Goal: Share content: Share content

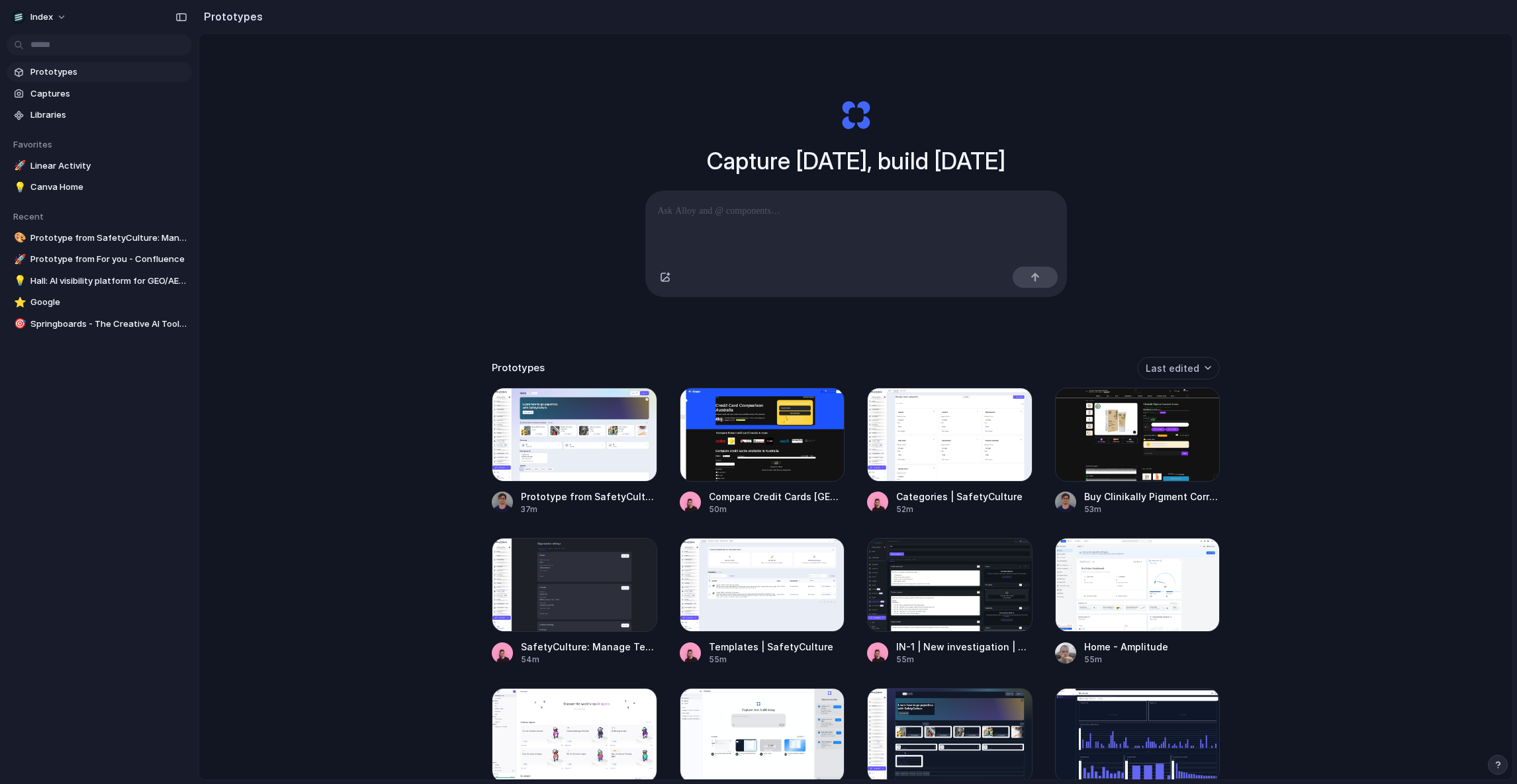
click at [1378, 124] on div "Capture today, build tomorrow Clone web app Clone screenshot Start from existin…" at bounding box center [855, 442] width 1313 height 816
click at [275, 342] on div "Capture today, build tomorrow Clone web app Clone screenshot Start from existin…" at bounding box center [855, 442] width 1313 height 816
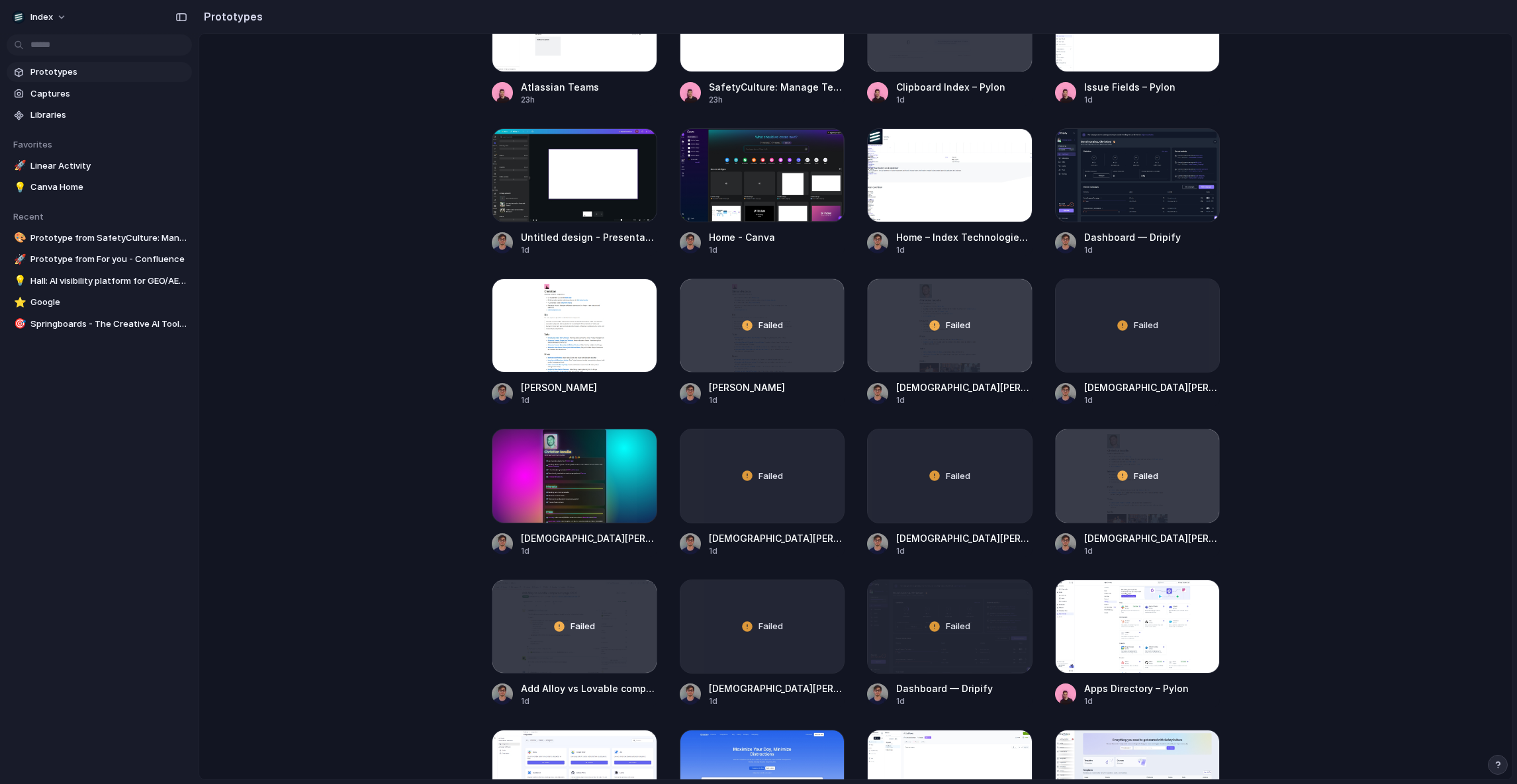
click at [356, 254] on main "Capture today, build tomorrow Clone web app Clone screenshot Start from existin…" at bounding box center [855, 407] width 1315 height 747
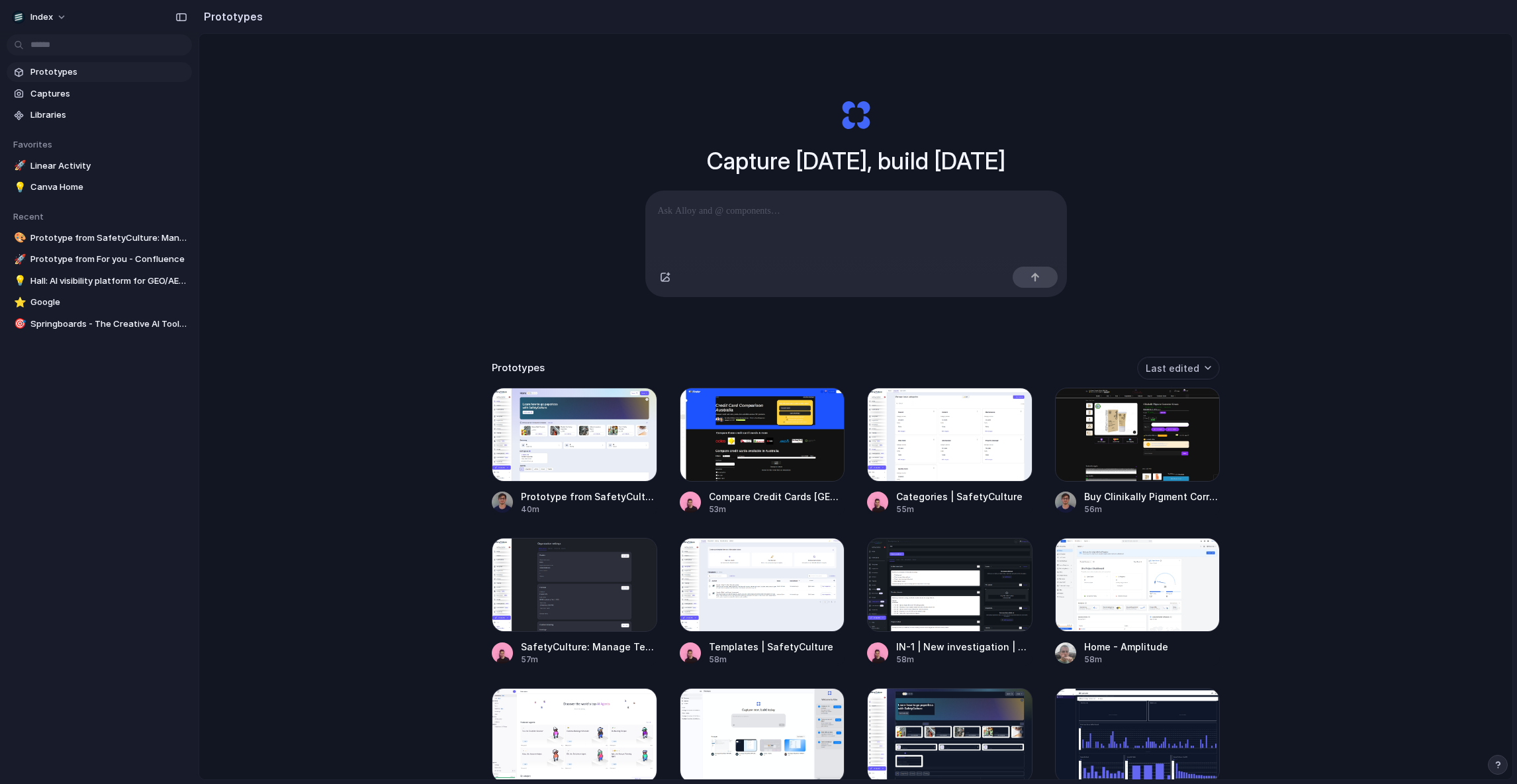
click at [435, 201] on div "Capture today, build tomorrow Clone web app Clone screenshot Start from existin…" at bounding box center [855, 442] width 1313 height 816
click at [1096, 444] on div at bounding box center [1138, 435] width 166 height 94
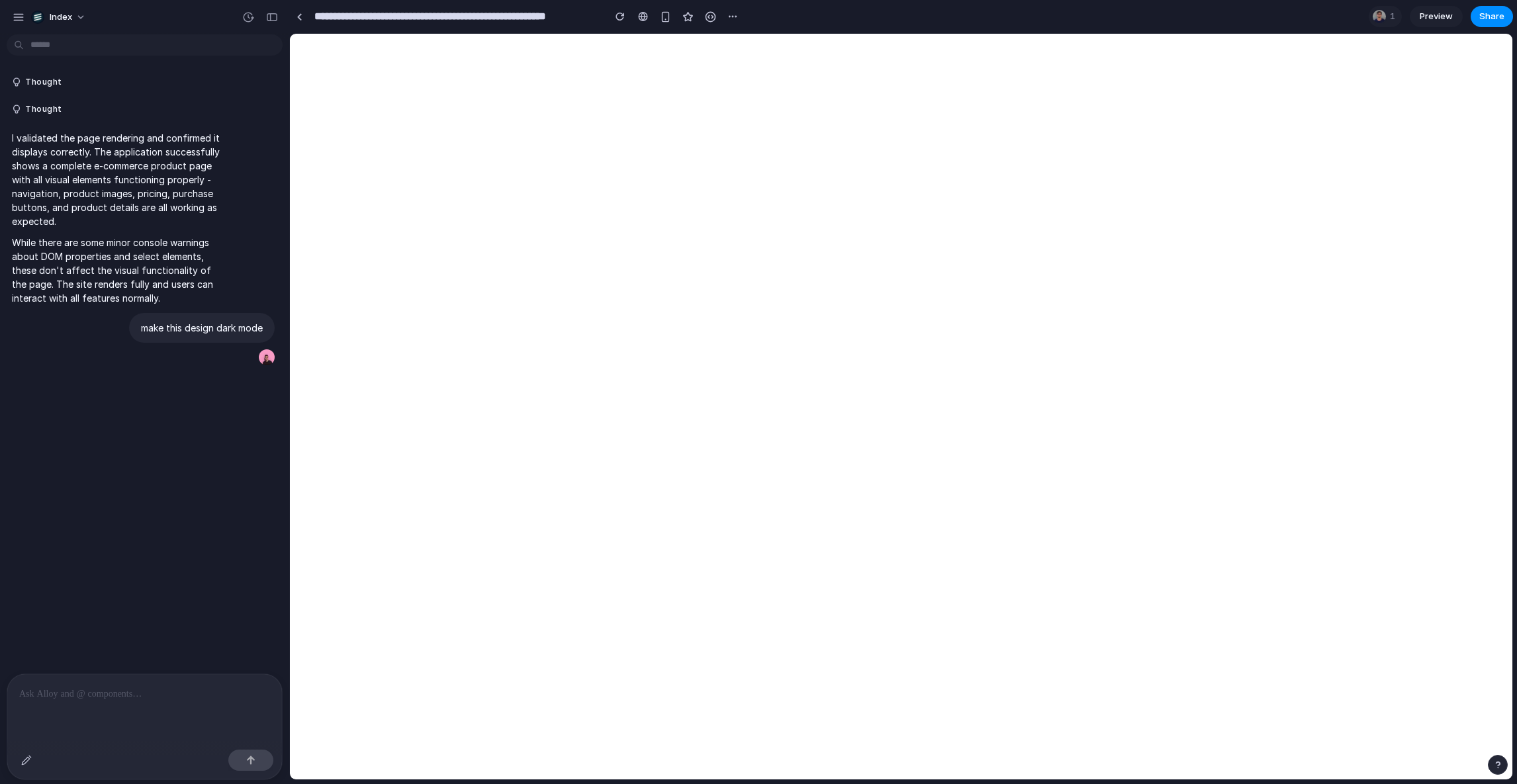
scroll to position [765, 0]
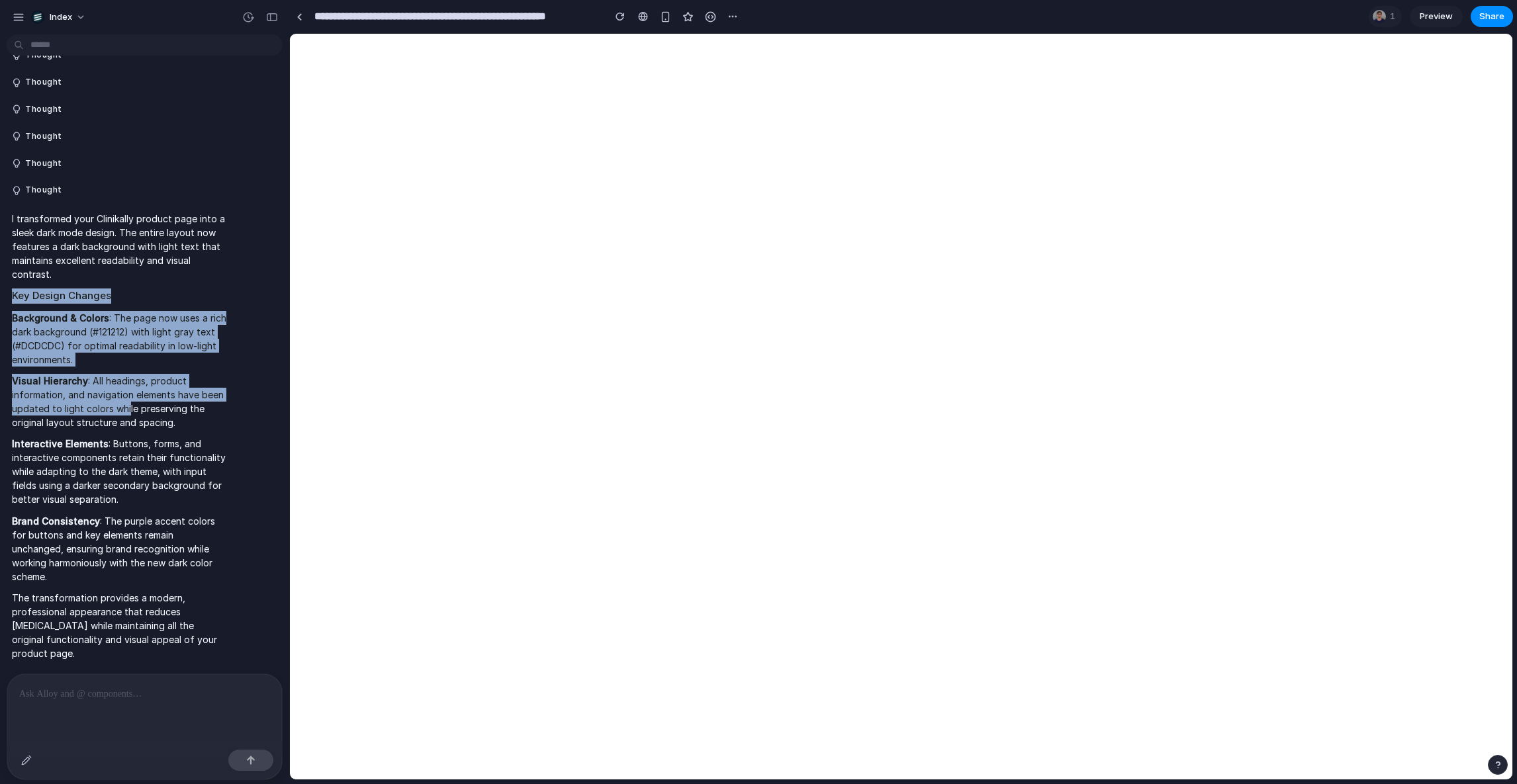
drag, startPoint x: 127, startPoint y: 276, endPoint x: 127, endPoint y: 401, distance: 125.0
click at [127, 401] on span "I transformed your Clinikally product page into a sleek dark mode design. The e…" at bounding box center [119, 436] width 214 height 448
click at [127, 401] on p "Visual Hierarchy : All headings, product information, and navigation elements h…" at bounding box center [119, 401] width 214 height 56
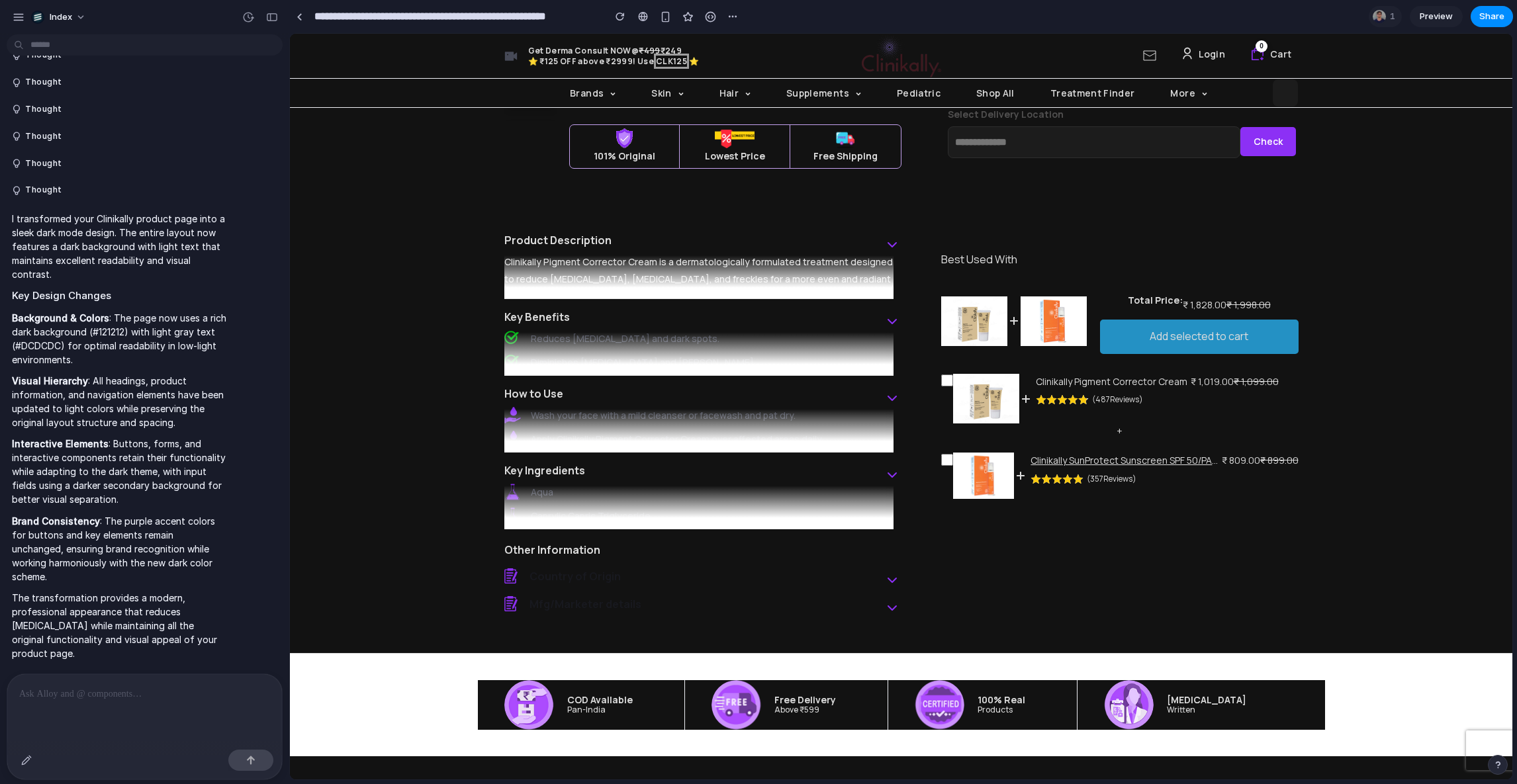
scroll to position [965, 0]
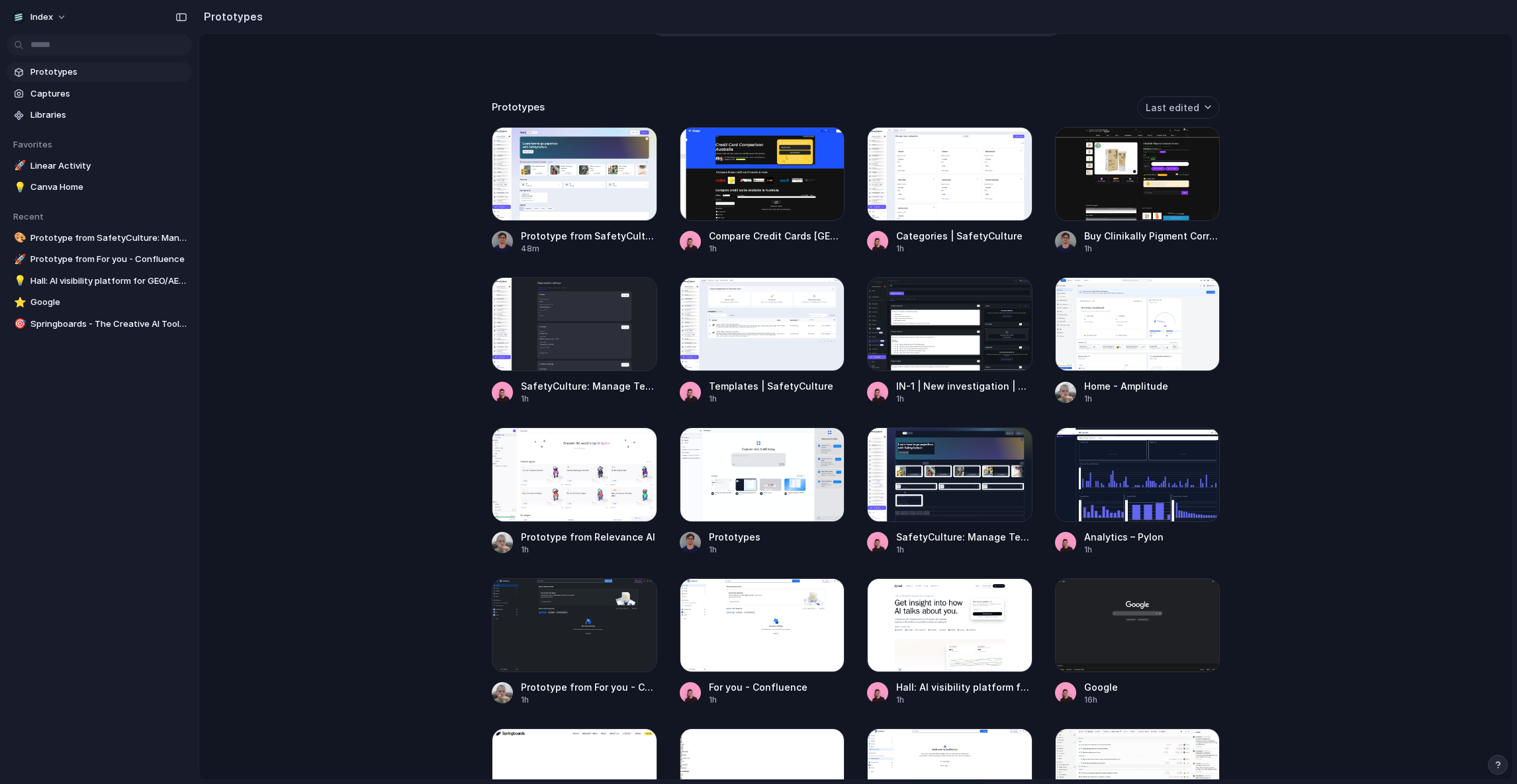
scroll to position [322, 0]
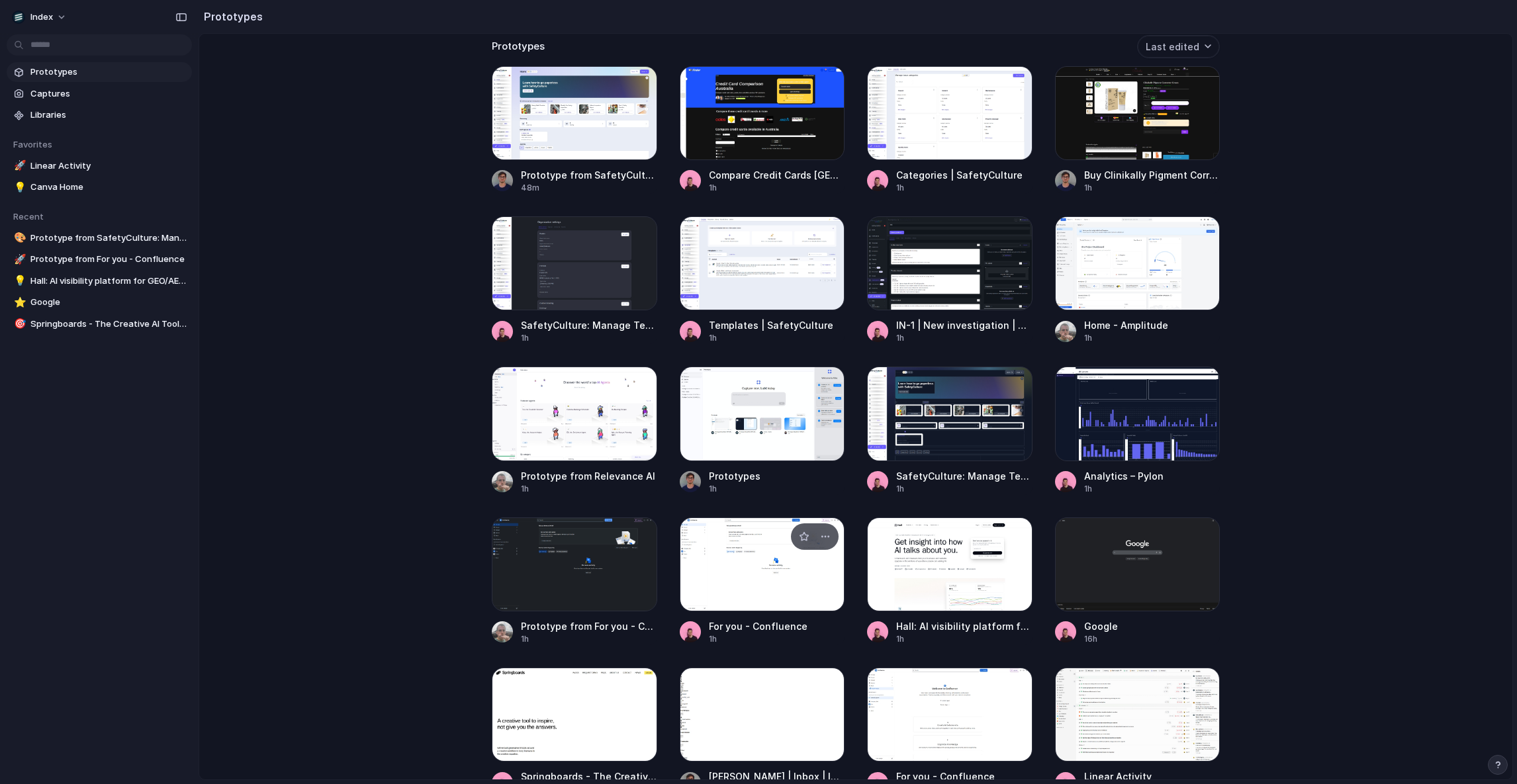
click at [714, 565] on div at bounding box center [763, 565] width 166 height 94
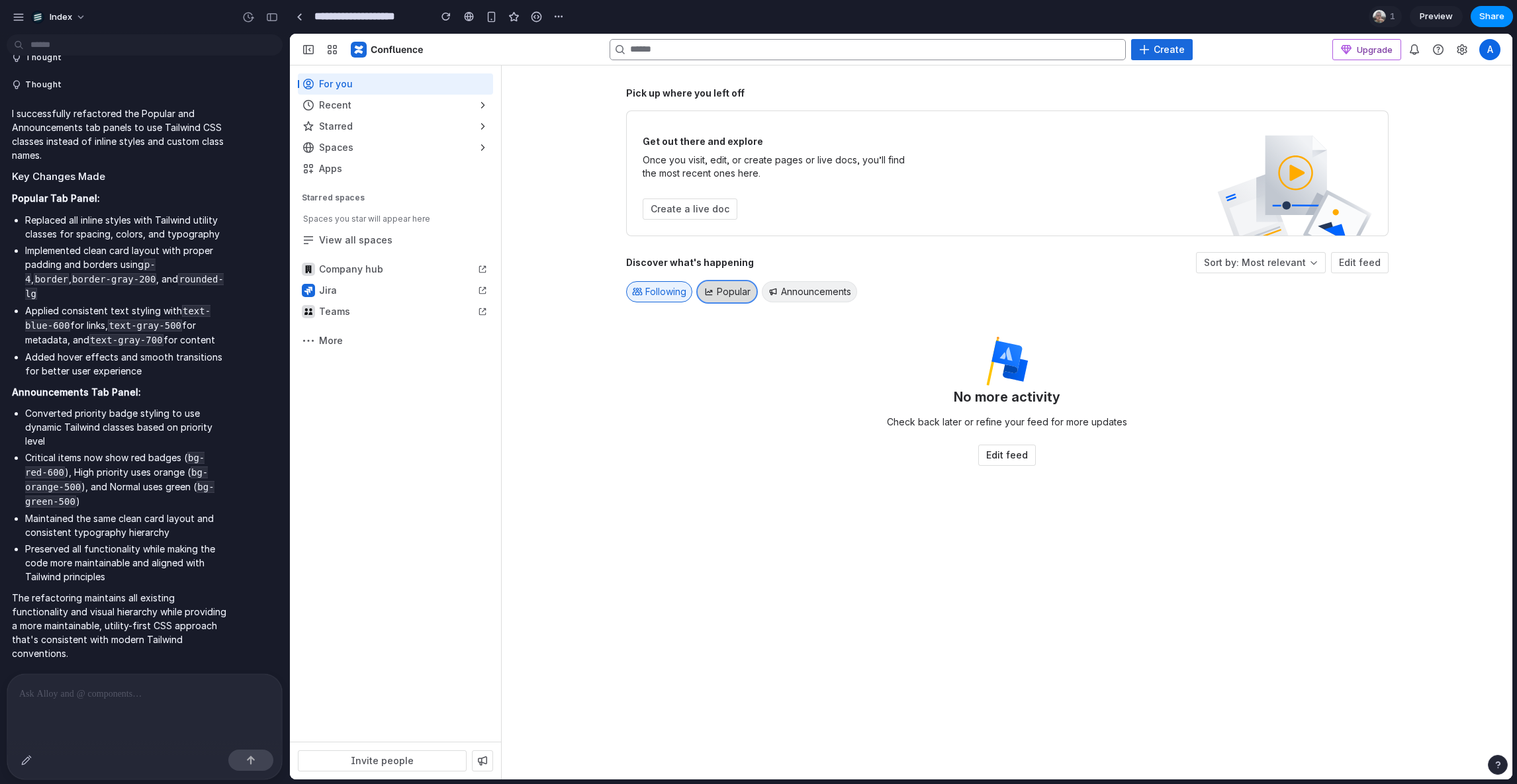
click at [744, 288] on span "Popular" at bounding box center [734, 291] width 34 height 13
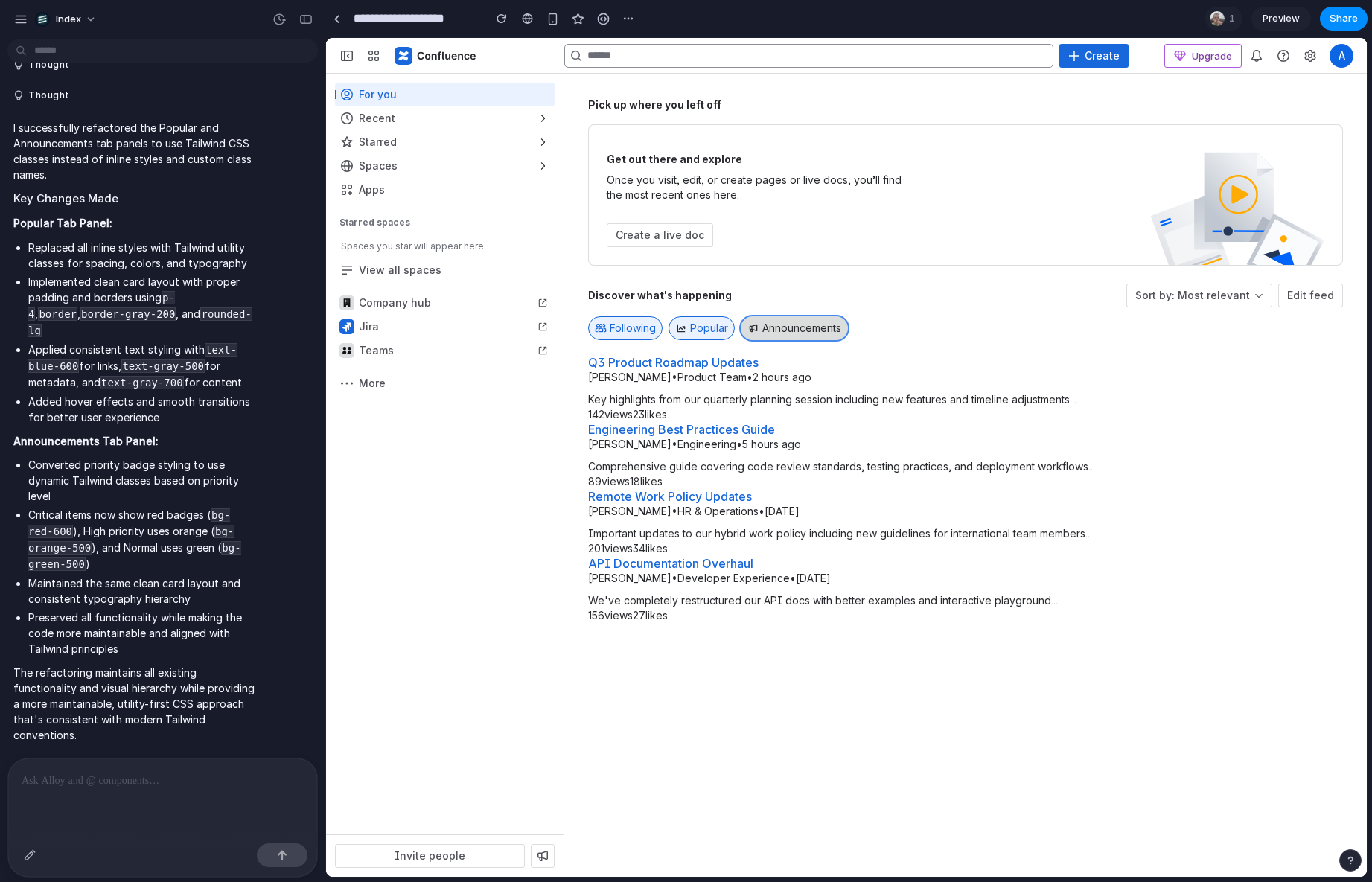
click at [835, 324] on button "Announcements" at bounding box center [795, 328] width 108 height 24
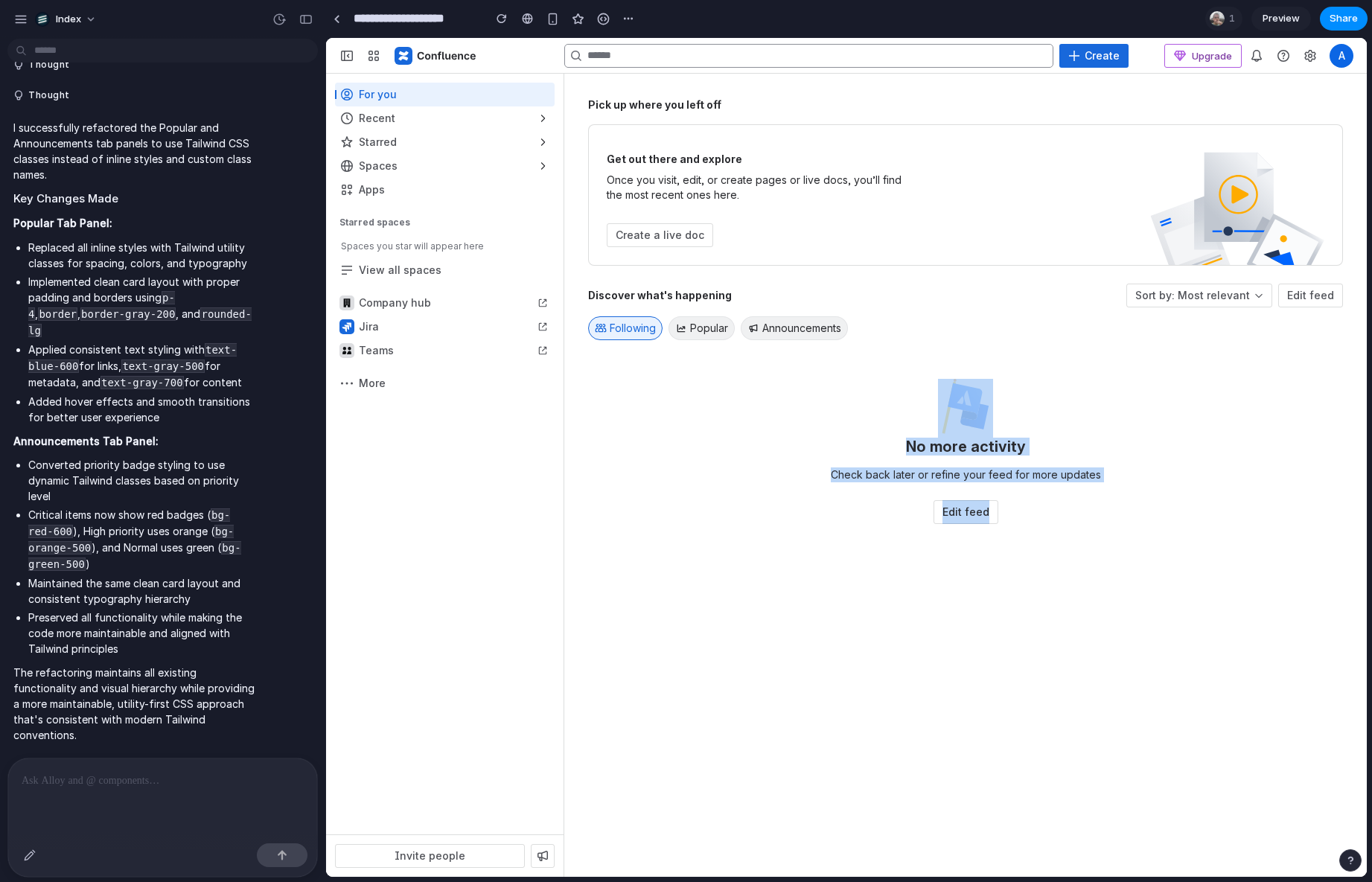
drag, startPoint x: 960, startPoint y: 358, endPoint x: 960, endPoint y: 554, distance: 196.0
click at [960, 554] on div "Discover what's happening Sort by: Most relevant Edit feed Following Popular An…" at bounding box center [966, 421] width 755 height 276
drag, startPoint x: 968, startPoint y: 554, endPoint x: 947, endPoint y: 339, distance: 216.0
click at [947, 339] on div "Discover what's happening Sort by: Most relevant Edit feed Following Popular An…" at bounding box center [966, 421] width 755 height 276
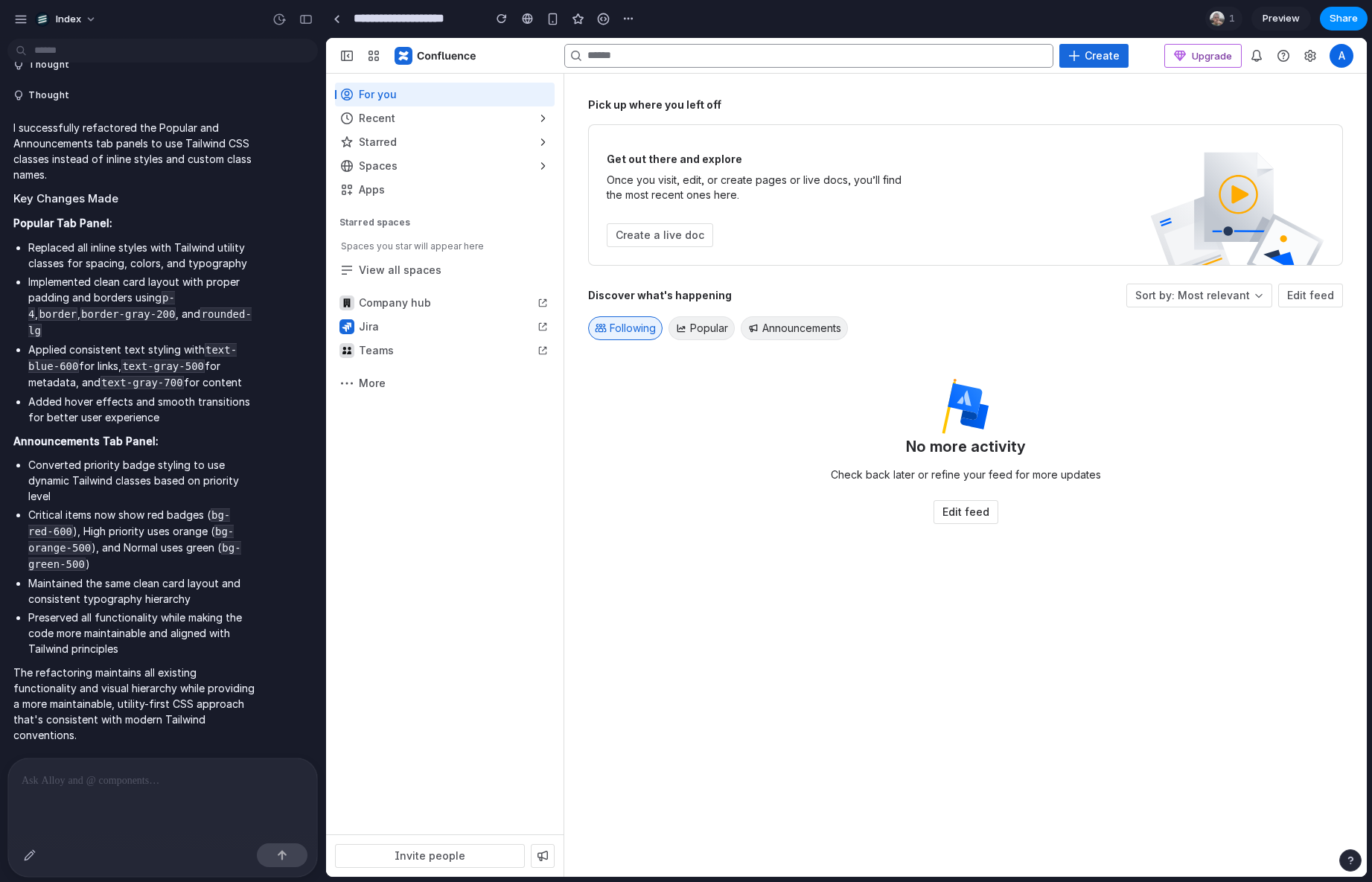
click at [947, 339] on div "Following Popular Announcements" at bounding box center [966, 328] width 755 height 30
drag, startPoint x: 958, startPoint y: 346, endPoint x: 958, endPoint y: 599, distance: 253.0
click at [958, 599] on div "Pick up where you left off Get out there and explore Once you visit, edit, or c…" at bounding box center [966, 476] width 755 height 756
drag, startPoint x: 961, startPoint y: 593, endPoint x: 955, endPoint y: 343, distance: 250.1
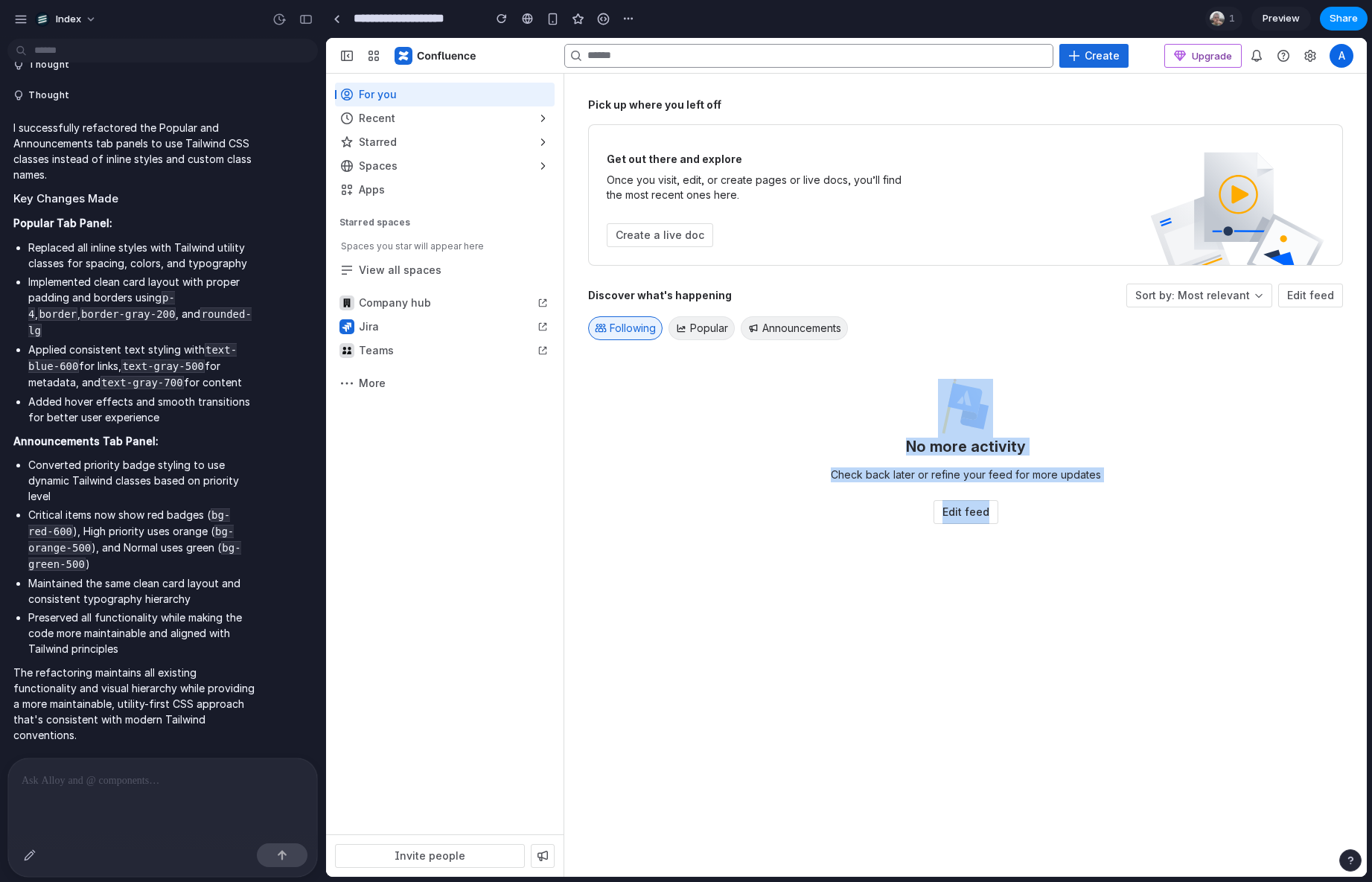
click at [956, 343] on div "Pick up where you left off Get out there and explore Once you visit, edit, or c…" at bounding box center [966, 476] width 755 height 756
click at [955, 343] on div "Discover what's happening Sort by: Most relevant Edit feed Following Popular An…" at bounding box center [966, 404] width 755 height 240
drag, startPoint x: 960, startPoint y: 357, endPoint x: 964, endPoint y: 564, distance: 207.0
click at [964, 564] on div "Pick up where you left off Get out there and explore Once you visit, edit, or c…" at bounding box center [966, 476] width 755 height 756
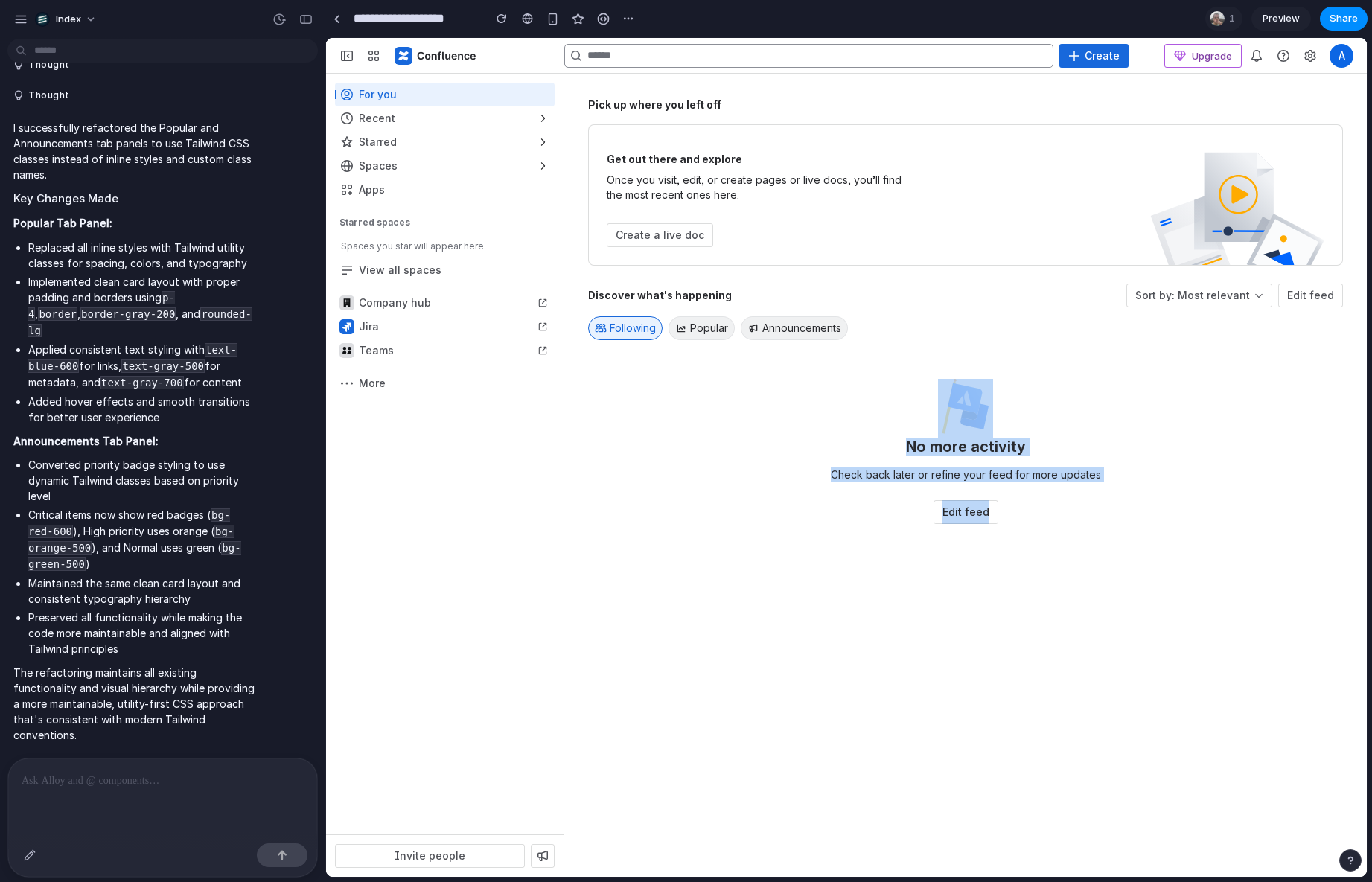
drag, startPoint x: 964, startPoint y: 564, endPoint x: 964, endPoint y: 355, distance: 209.0
click at [964, 355] on div "Pick up where you left off Get out there and explore Once you visit, edit, or c…" at bounding box center [966, 476] width 755 height 756
click at [964, 355] on div "Discover what's happening Sort by: Most relevant Edit feed Following Popular An…" at bounding box center [966, 404] width 755 height 240
drag, startPoint x: 881, startPoint y: 418, endPoint x: 1049, endPoint y: 418, distance: 168.0
click at [1049, 418] on div "No more activity Check back later or refine your feed for more updates Edit feed" at bounding box center [966, 451] width 346 height 145
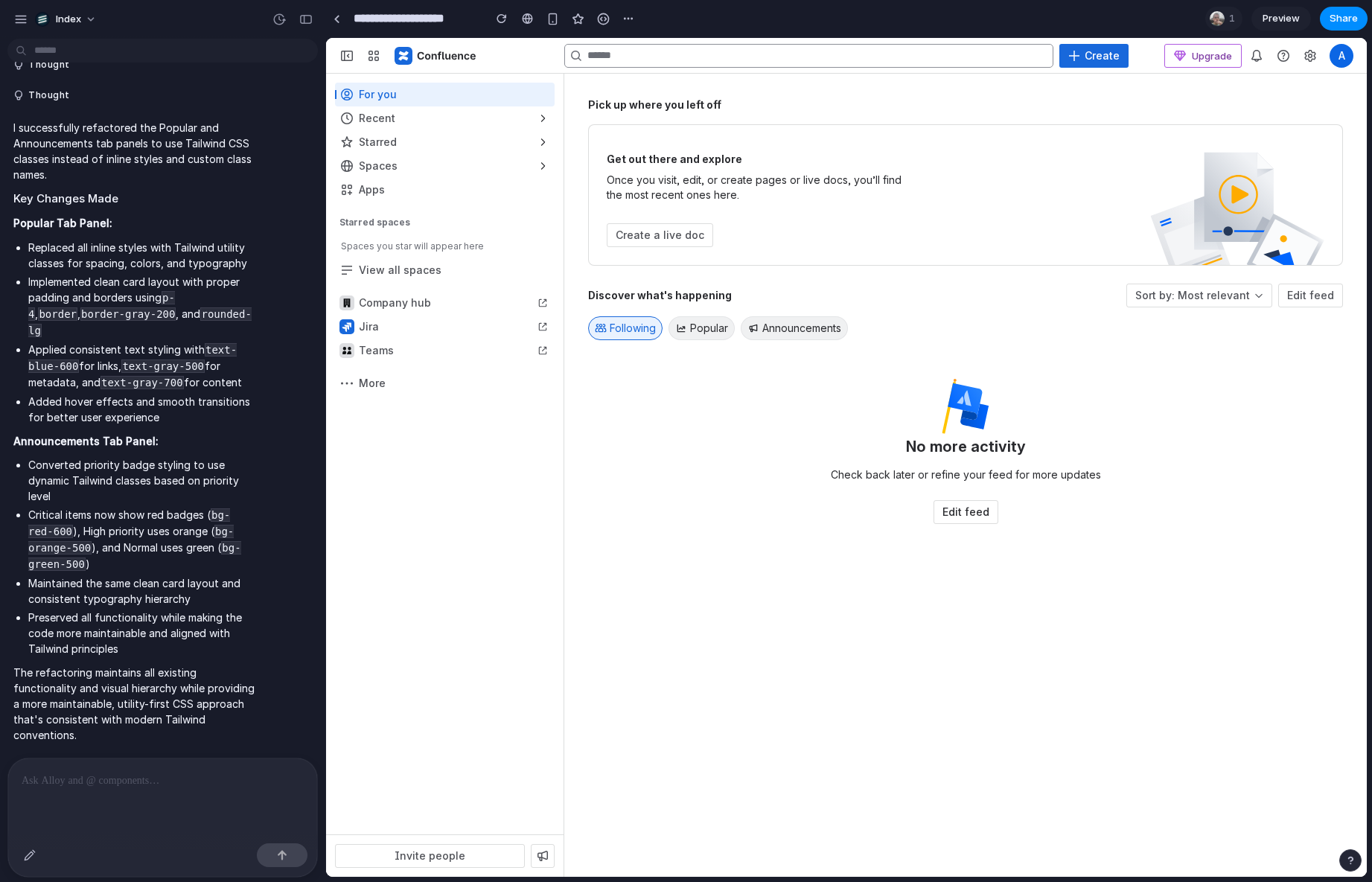
click at [1049, 418] on div "No more activity Check back later or refine your feed for more updates Edit feed" at bounding box center [966, 451] width 346 height 145
drag, startPoint x: 1070, startPoint y: 407, endPoint x: 812, endPoint y: 407, distance: 258.0
click at [812, 407] on div "No more activity Check back later or refine your feed for more updates Edit feed" at bounding box center [966, 451] width 346 height 145
drag, startPoint x: 812, startPoint y: 407, endPoint x: 1149, endPoint y: 407, distance: 337.0
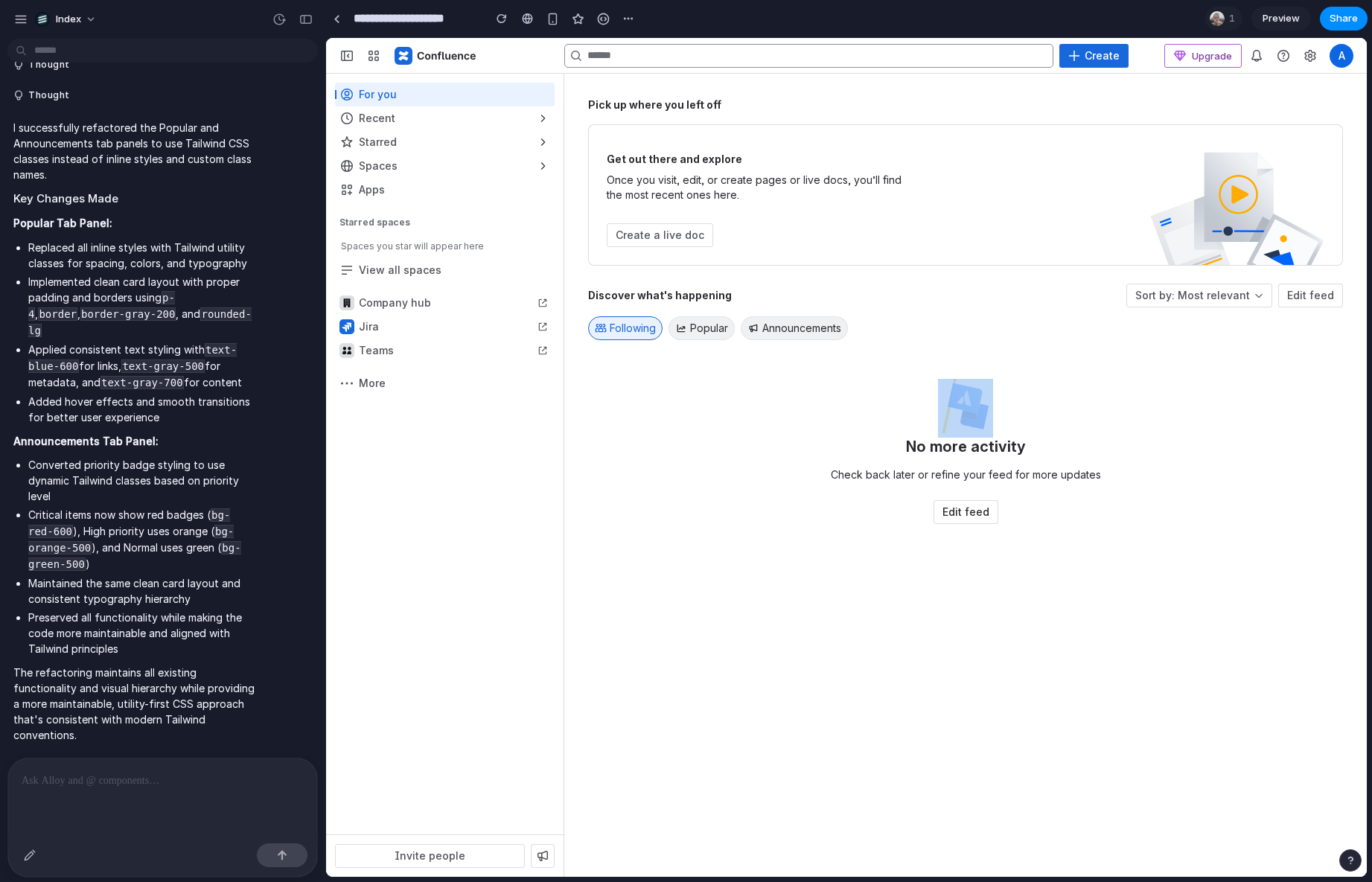
click at [1149, 407] on div "No more activity Check back later or refine your feed for more updates Edit feed" at bounding box center [966, 451] width 755 height 145
click at [946, 751] on div "Pick up where you left off Get out there and explore Once you visit, edit, or c…" at bounding box center [966, 476] width 755 height 756
click at [537, 307] on div at bounding box center [445, 303] width 220 height 24
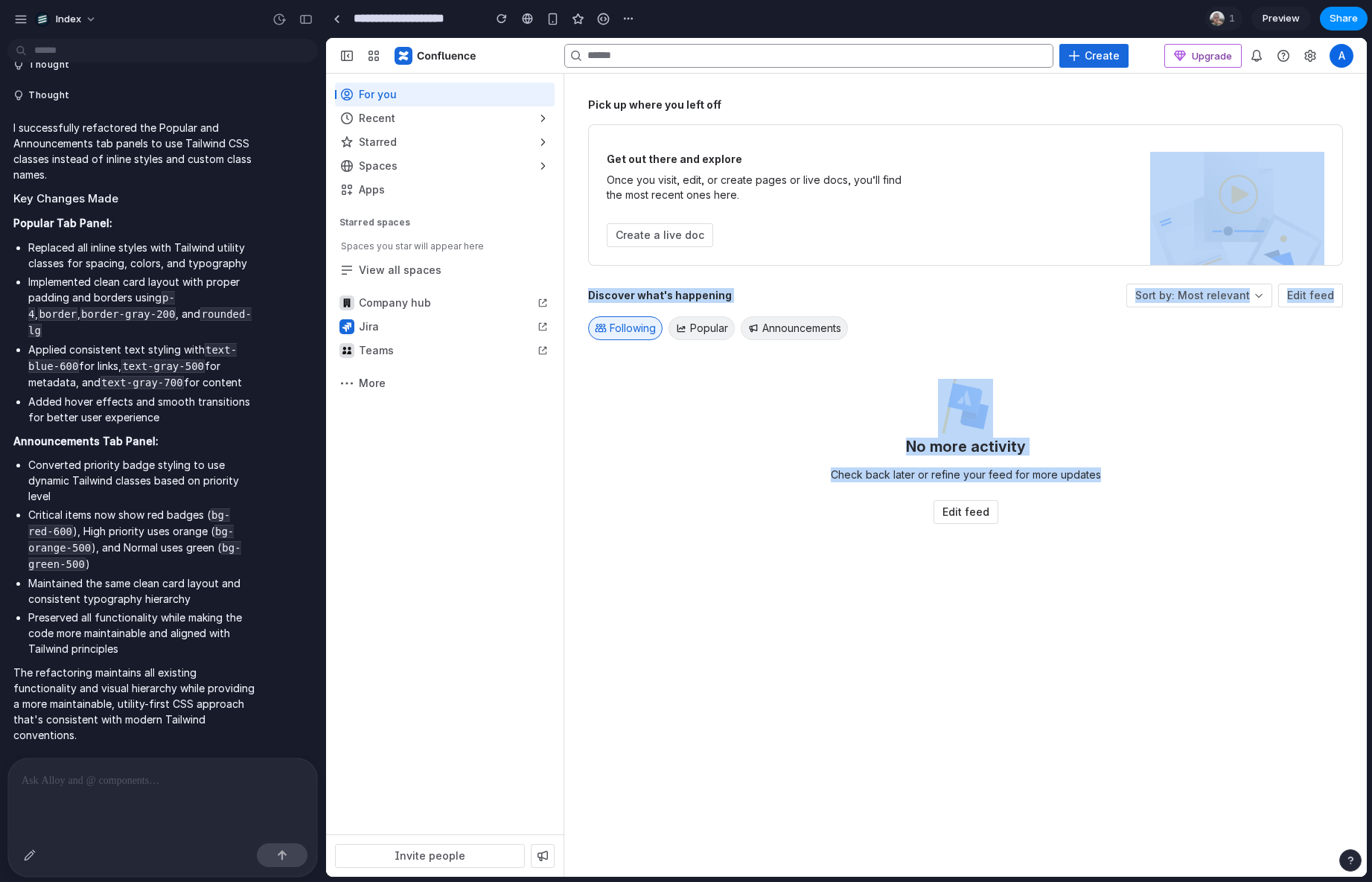
drag, startPoint x: 742, startPoint y: 241, endPoint x: 839, endPoint y: 526, distance: 301.1
click at [839, 525] on div "Pick up where you left off Get out there and explore Once you visit, edit, or c…" at bounding box center [966, 476] width 755 height 756
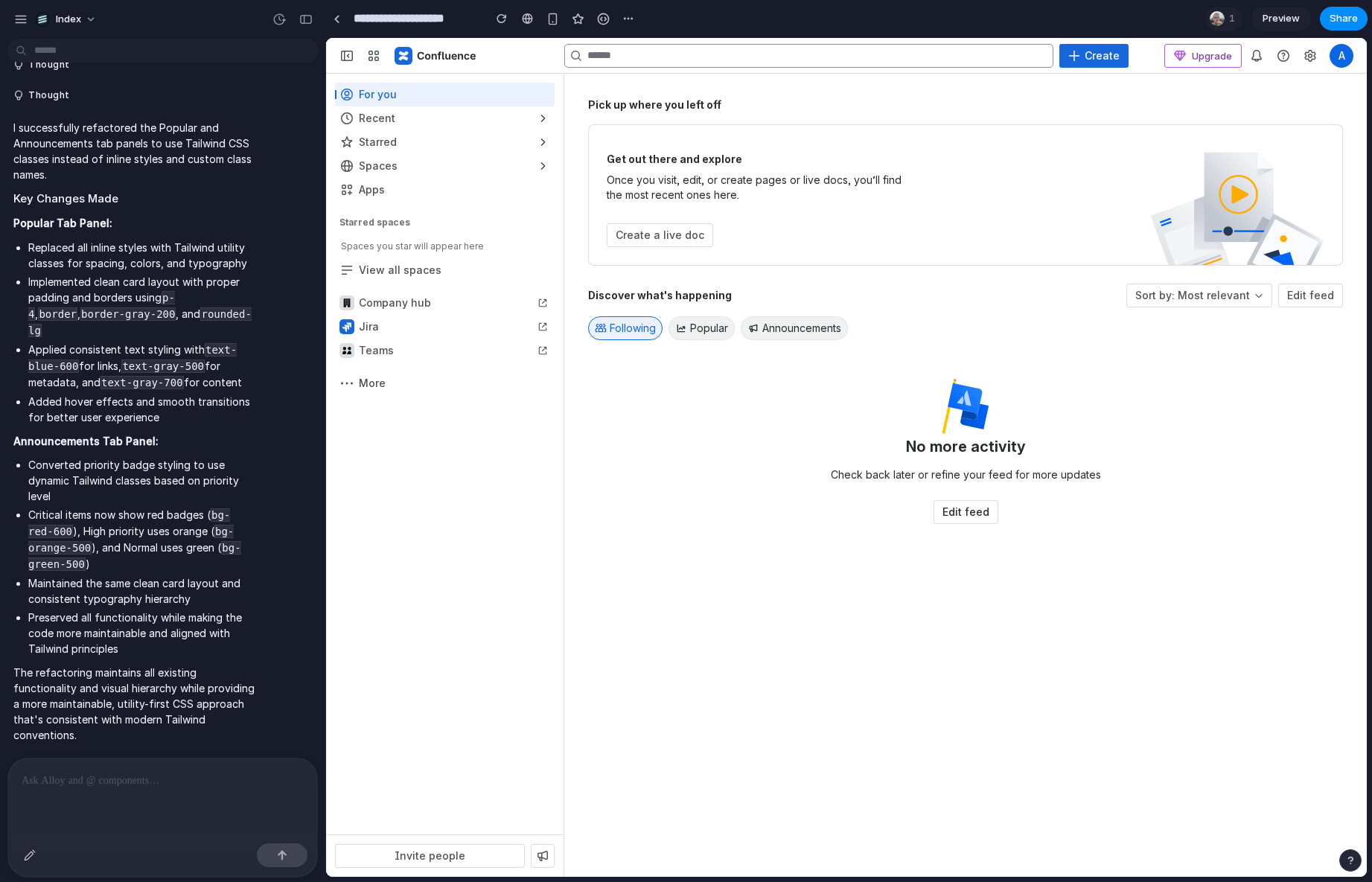
click at [839, 526] on div "Discover what's happening Sort by: Most relevant Edit feed Following Popular An…" at bounding box center [966, 421] width 755 height 276
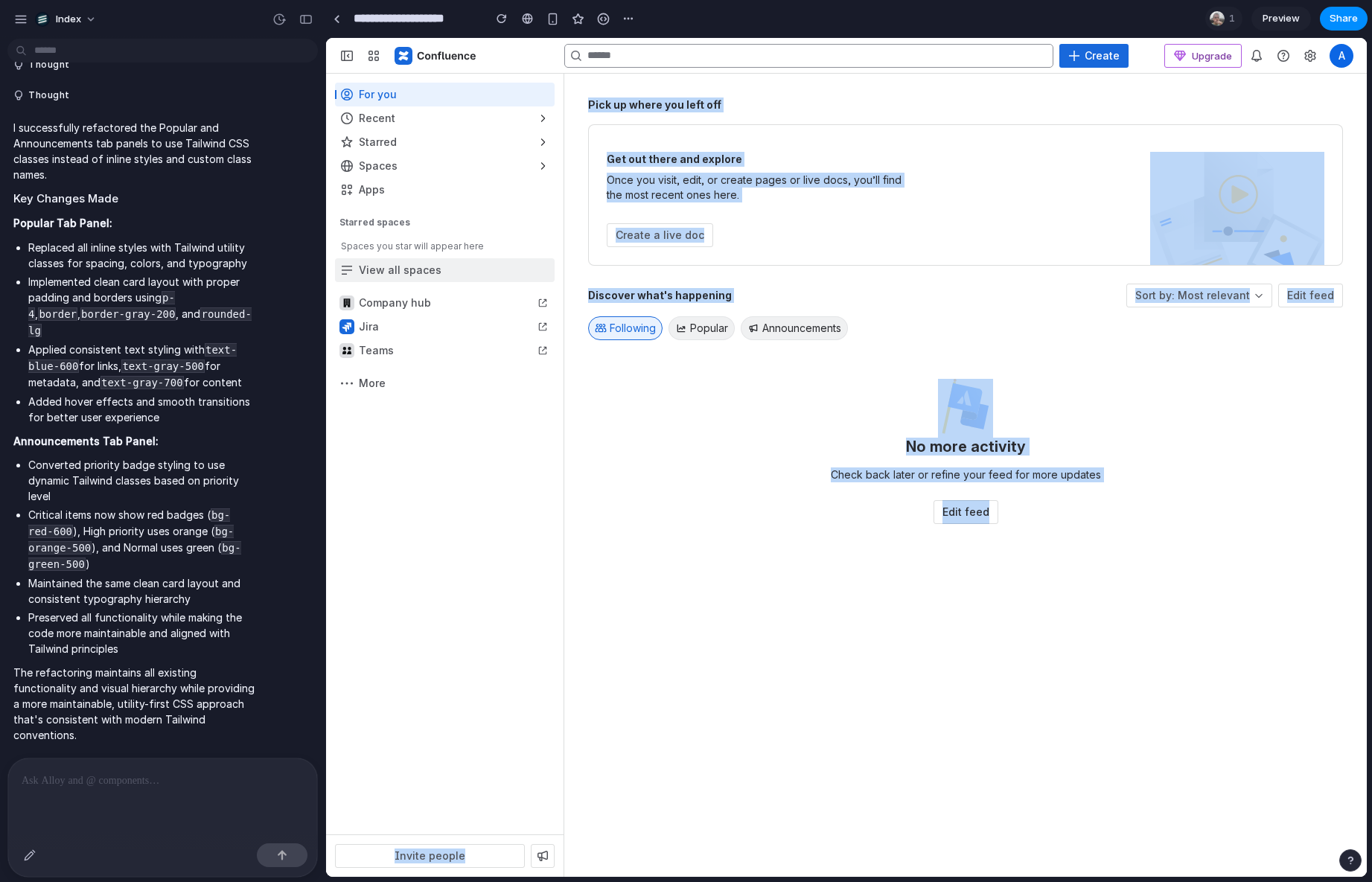
drag, startPoint x: 887, startPoint y: 541, endPoint x: 454, endPoint y: 266, distance: 512.9
click at [454, 266] on div "Collapse sidebar Ctrl [ Create Upgrade Notifications ⌘ Opt O Confluence adminis…" at bounding box center [845, 457] width 1041 height 839
click at [423, 405] on div "For you Recent Starred Spaces Apps More actions Starred spaces Spaces you star …" at bounding box center [444, 454] width 237 height 761
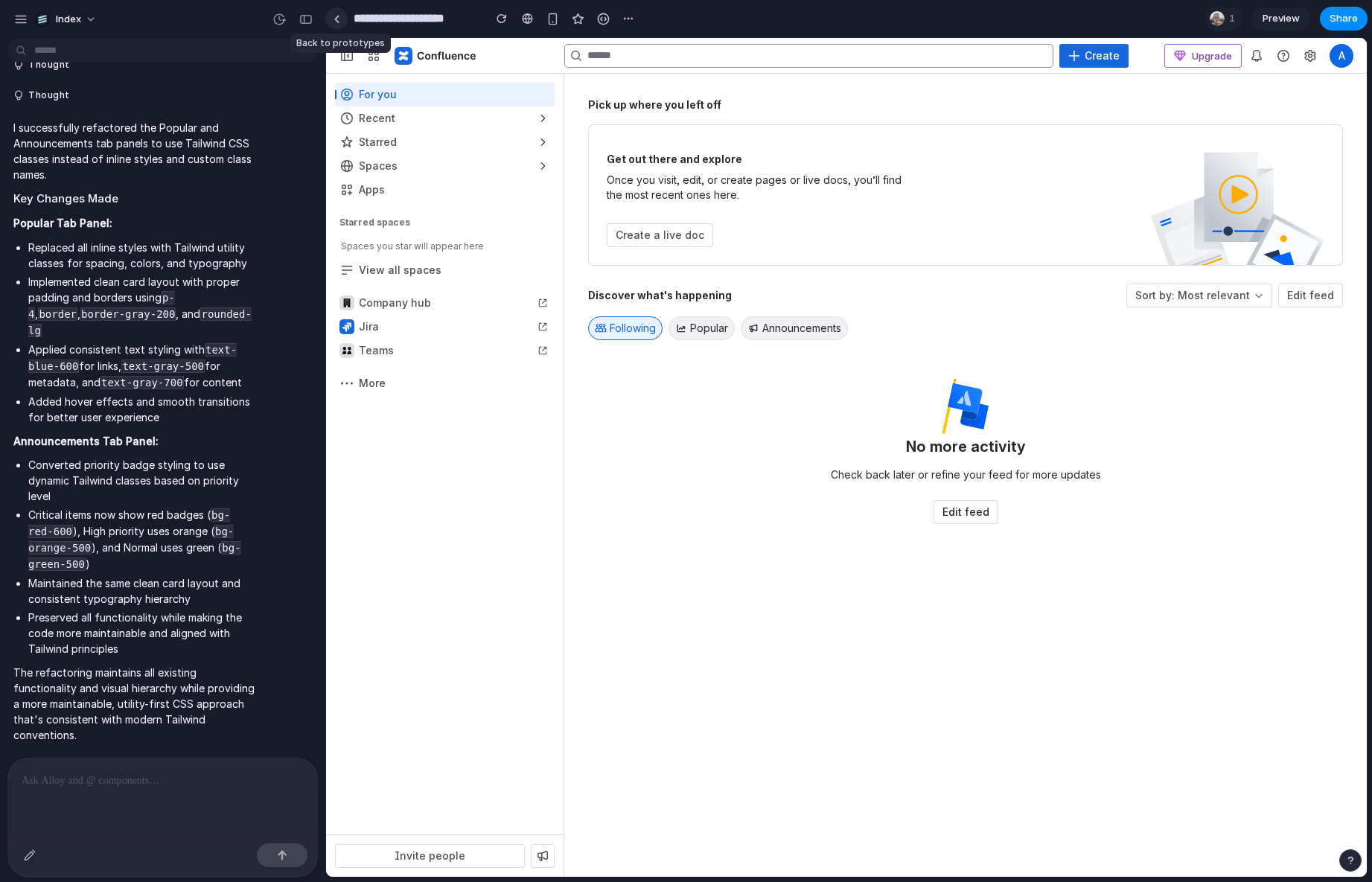
click at [332, 24] on link at bounding box center [336, 18] width 22 height 22
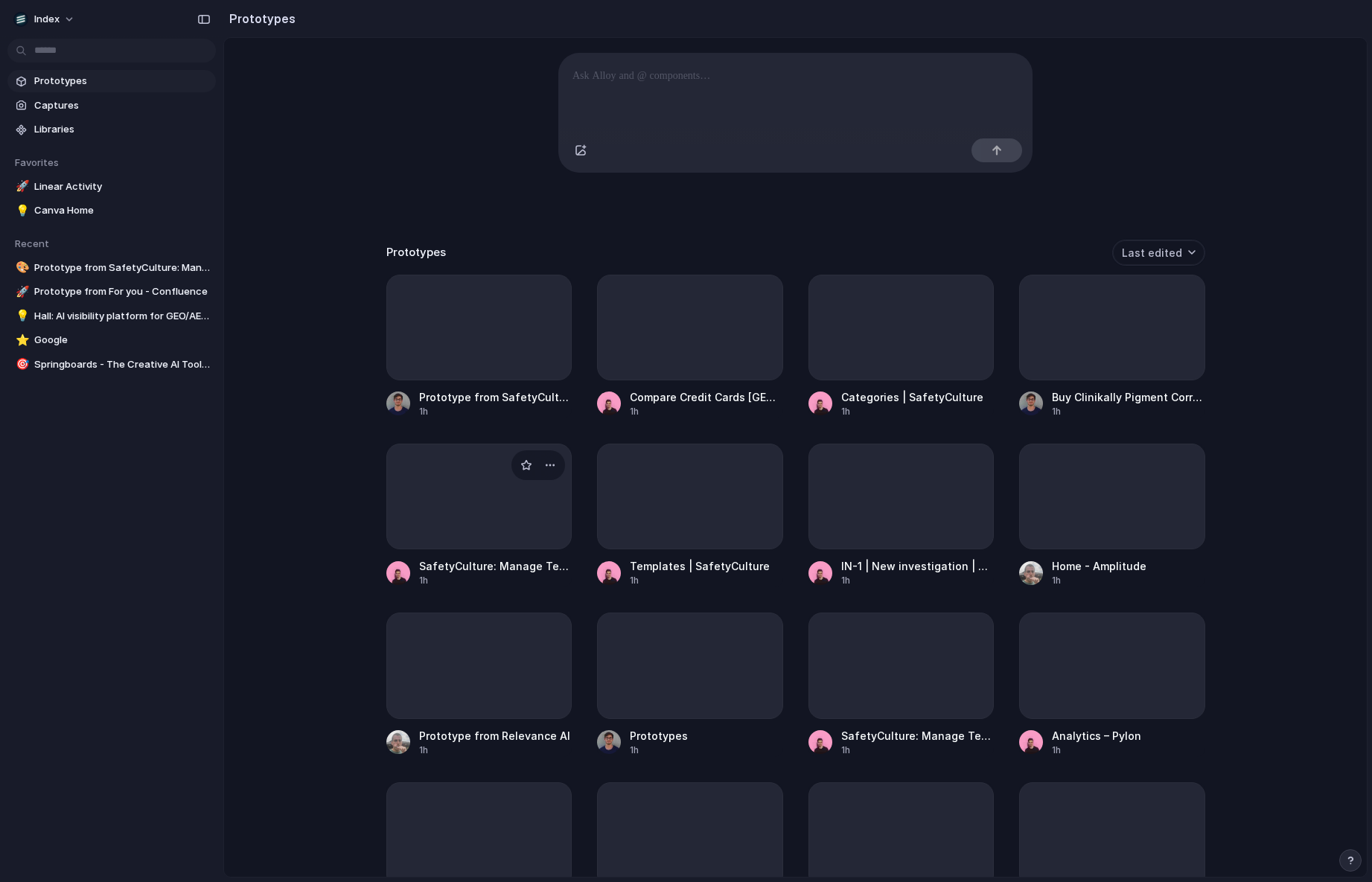
scroll to position [162, 0]
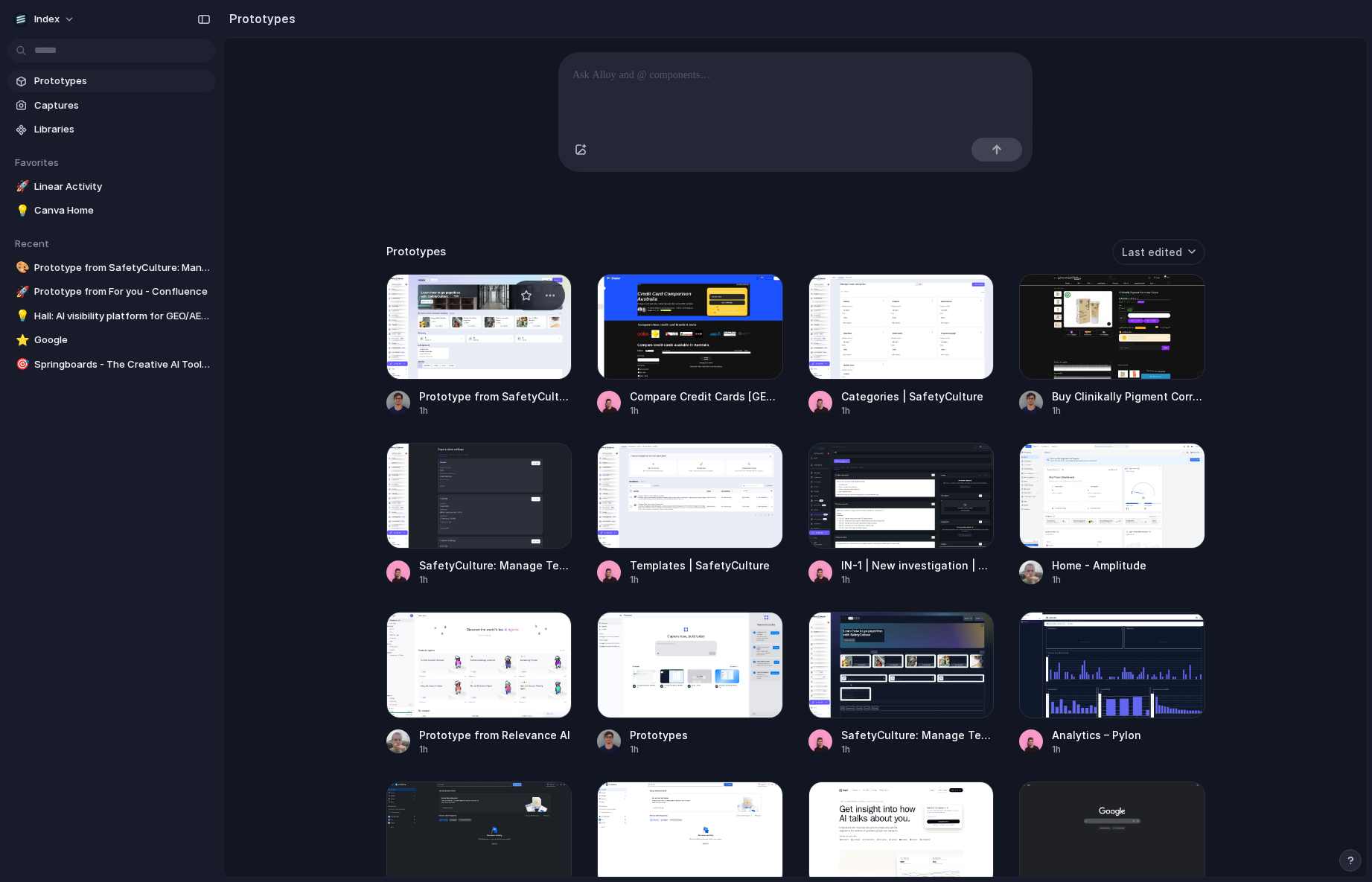
click at [478, 353] on div at bounding box center [479, 327] width 186 height 106
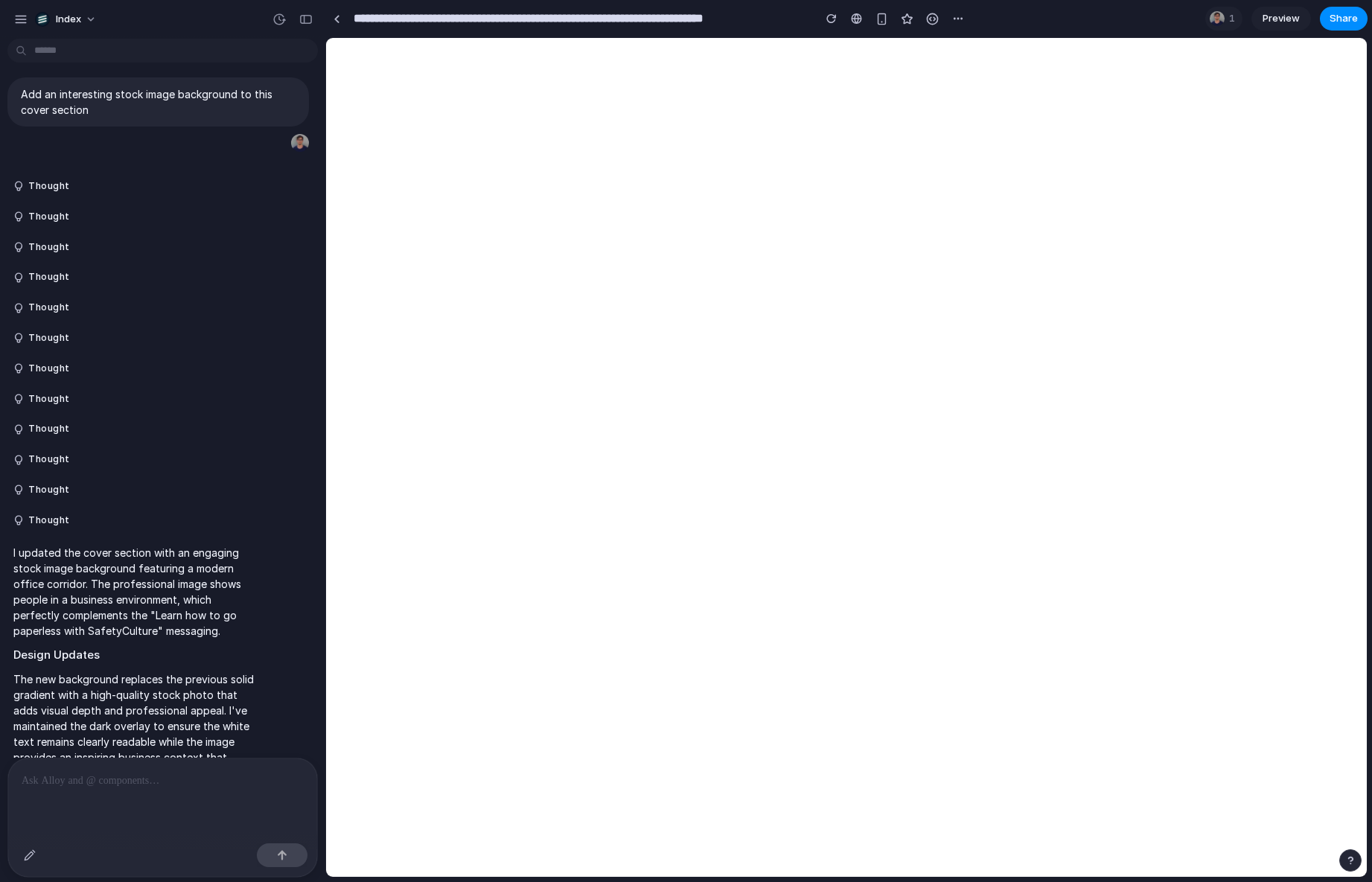
scroll to position [115, 0]
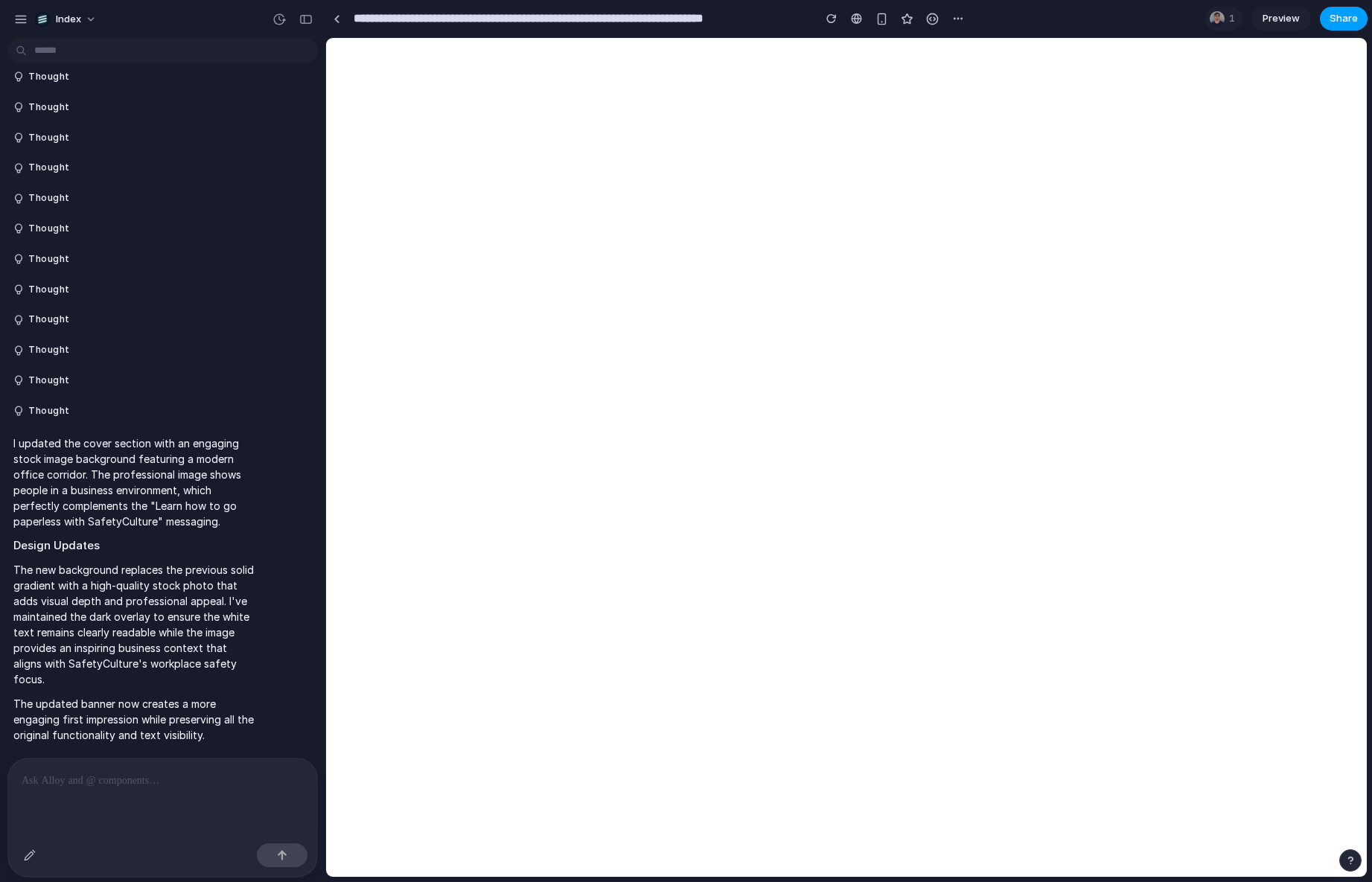
click at [1329, 15] on button "Share" at bounding box center [1344, 18] width 48 height 24
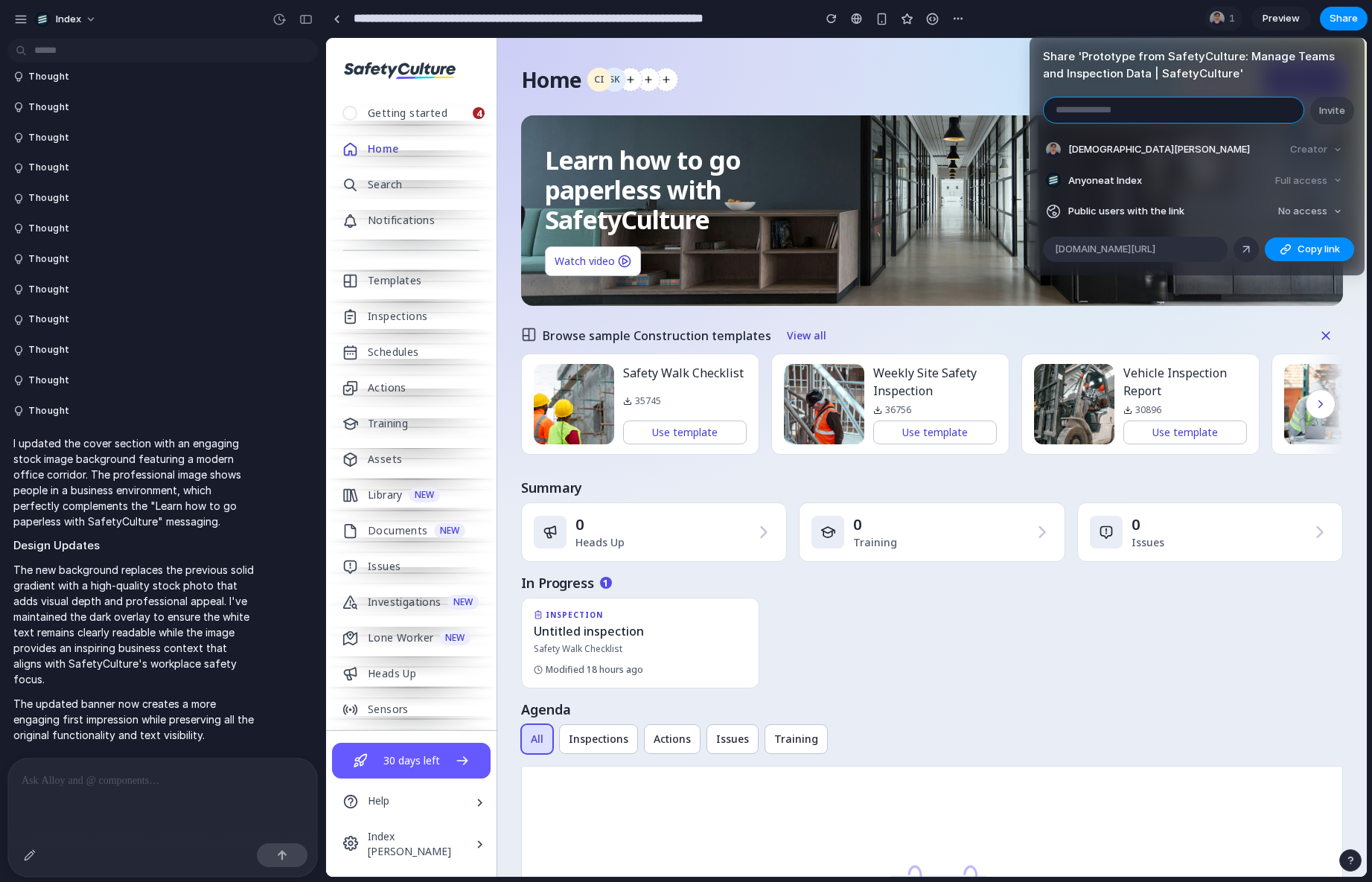
scroll to position [0, 0]
click at [850, 169] on div "Share ' Prototype from SafetyCulture: Manage Teams and Inspection Data | Safety…" at bounding box center [686, 441] width 1372 height 882
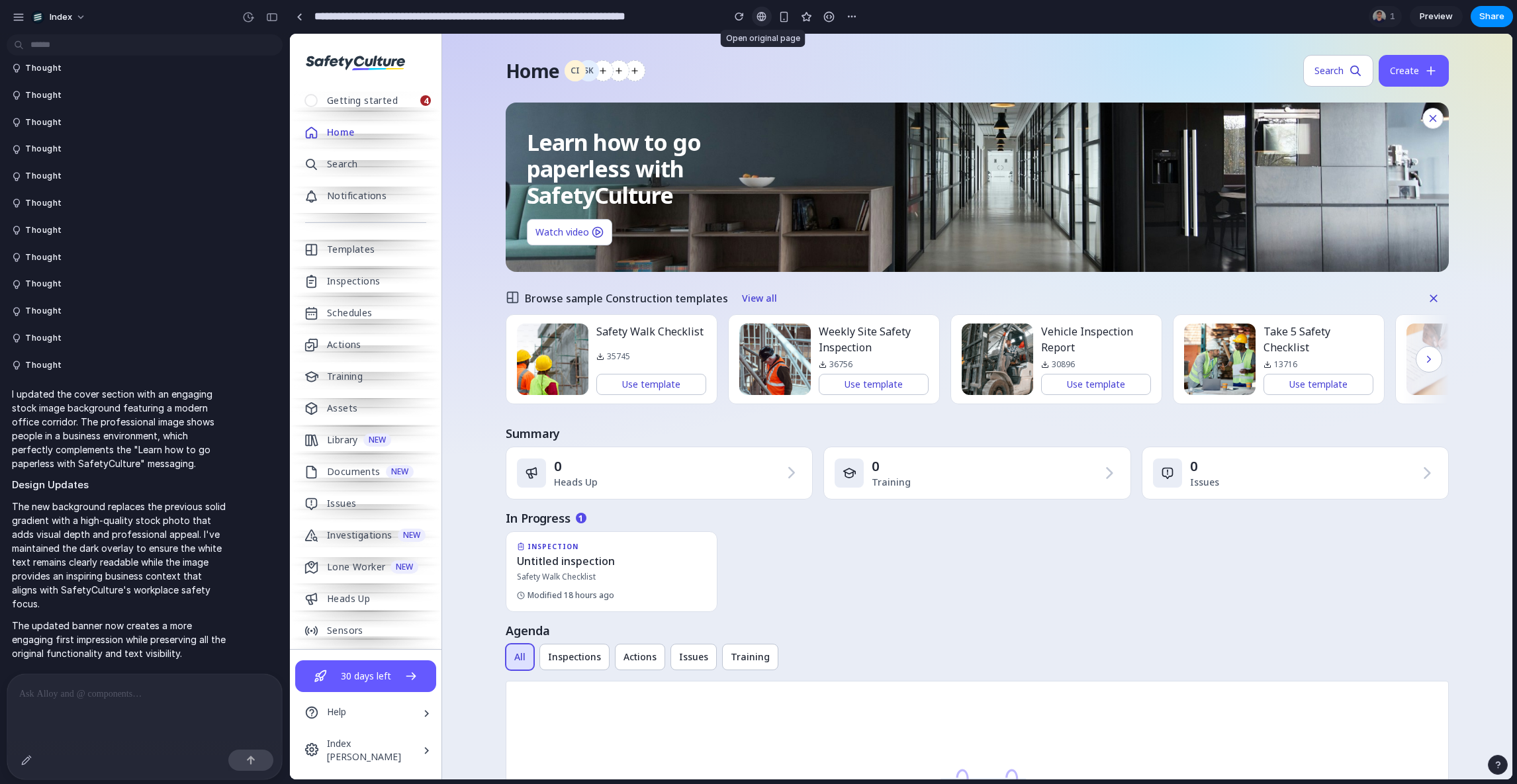
click at [756, 17] on link at bounding box center [761, 16] width 20 height 20
click at [762, 22] on link at bounding box center [761, 16] width 20 height 20
click at [863, 19] on section "**********" at bounding box center [901, 16] width 1224 height 33
click at [851, 19] on div "button" at bounding box center [852, 16] width 10 height 10
click at [851, 19] on div "Duplicate Delete" at bounding box center [758, 392] width 1517 height 784
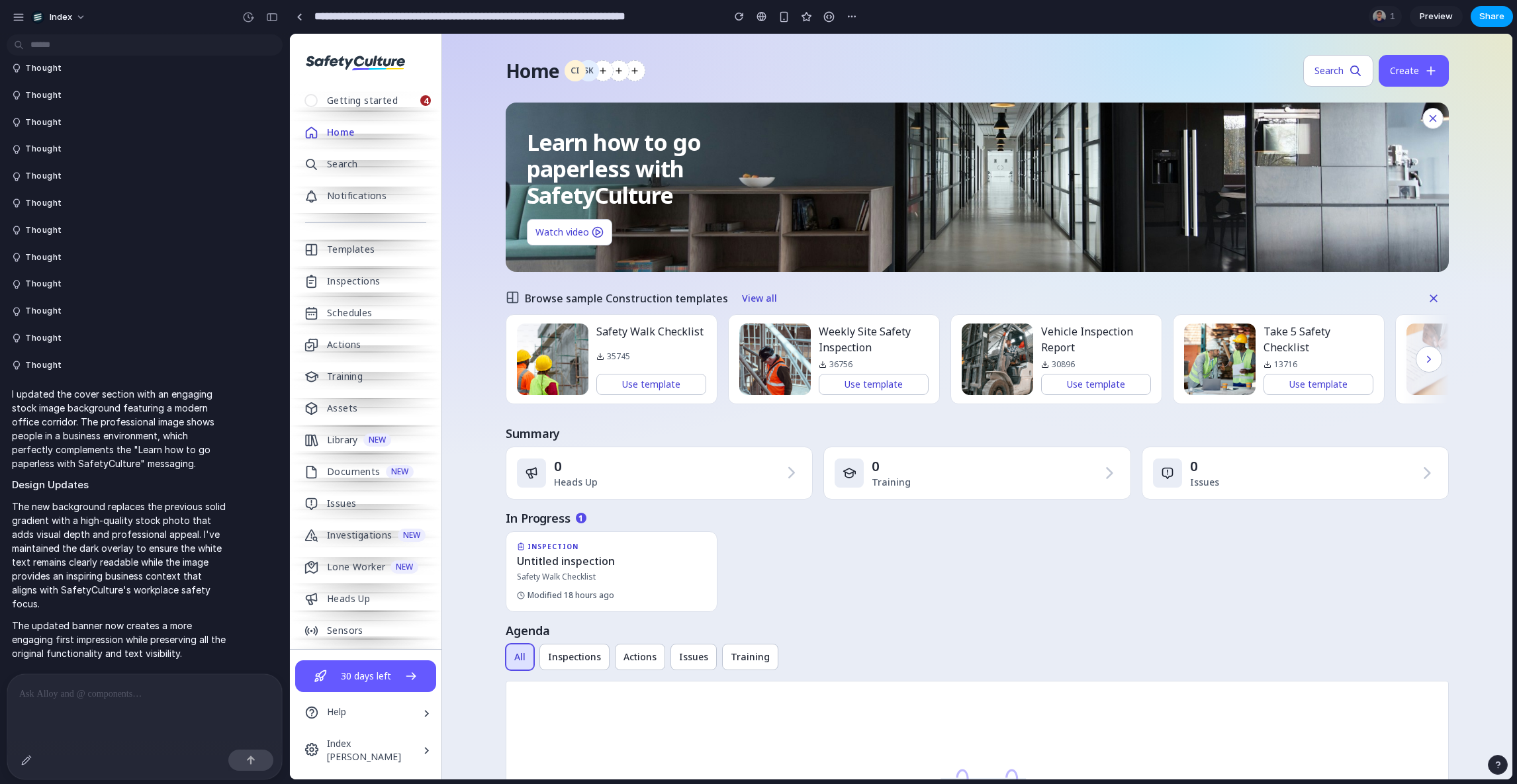
click at [1219, 21] on span "Share" at bounding box center [1491, 16] width 25 height 13
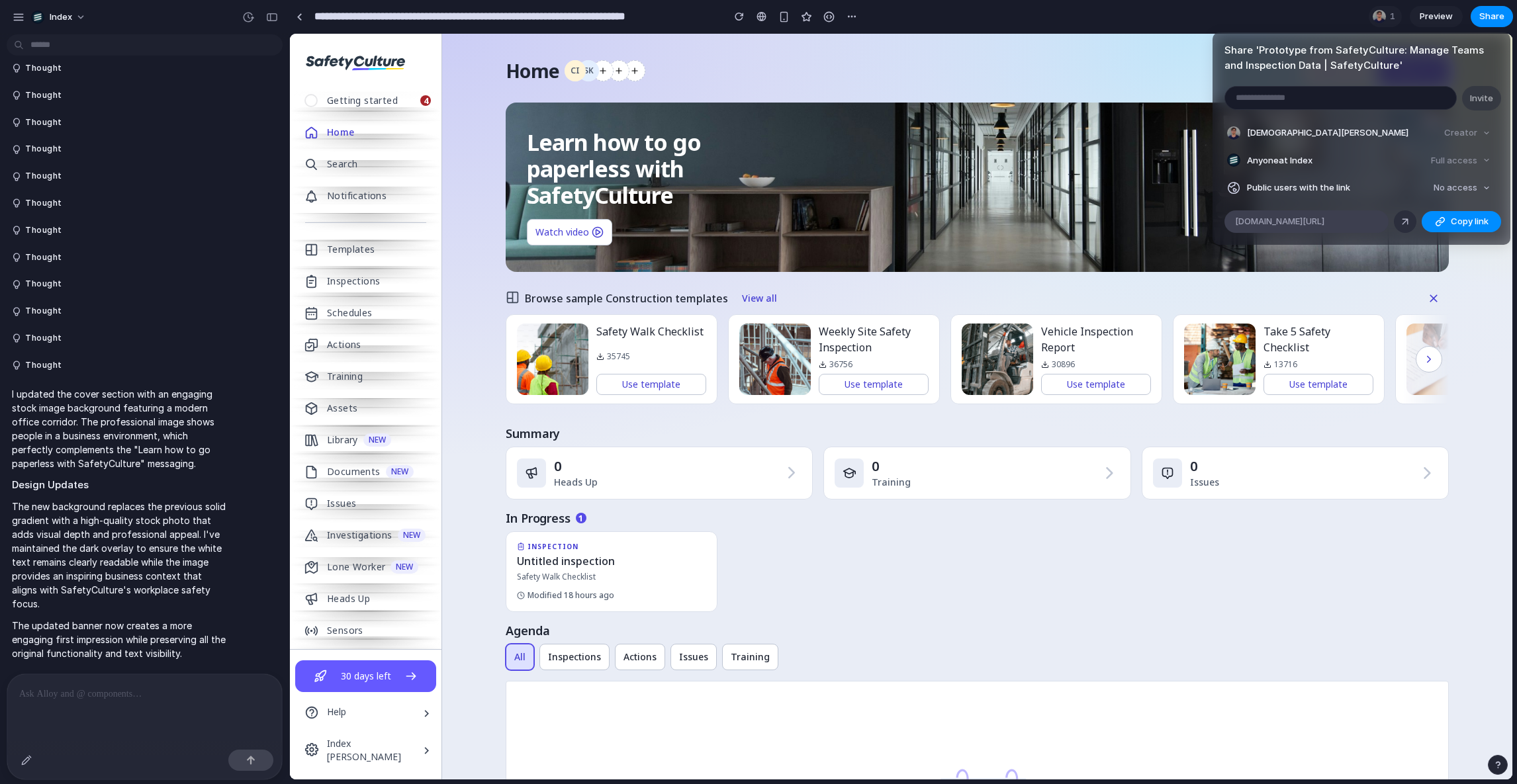
click at [1219, 219] on span "[DOMAIN_NAME][URL]" at bounding box center [1280, 221] width 90 height 13
click at [1174, 313] on div "Share ' Prototype from SafetyCulture: Manage Teams and Inspection Data | Safety…" at bounding box center [758, 392] width 1517 height 784
